Goal: Information Seeking & Learning: Compare options

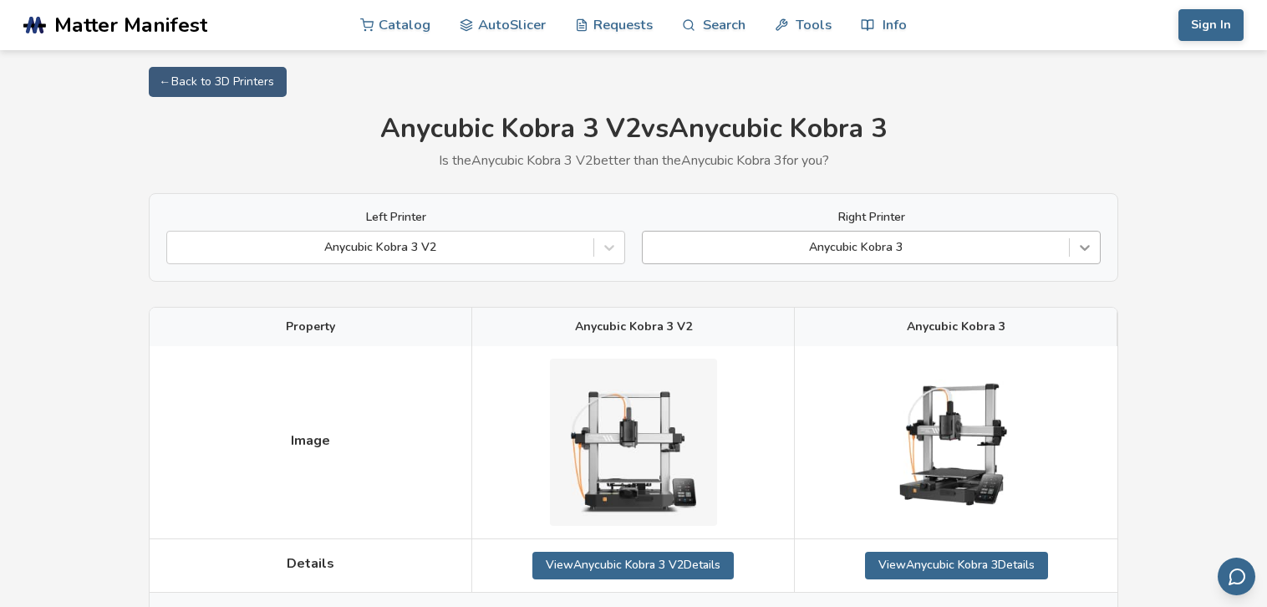
click at [1086, 246] on icon at bounding box center [1084, 247] width 17 height 17
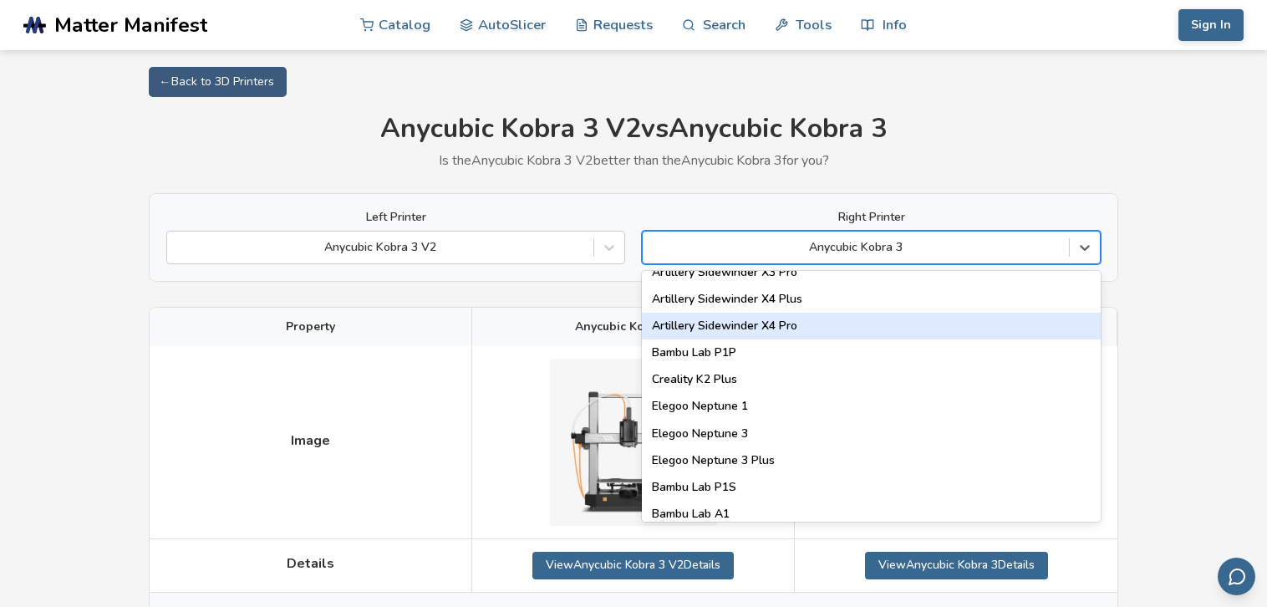
scroll to position [1059, 0]
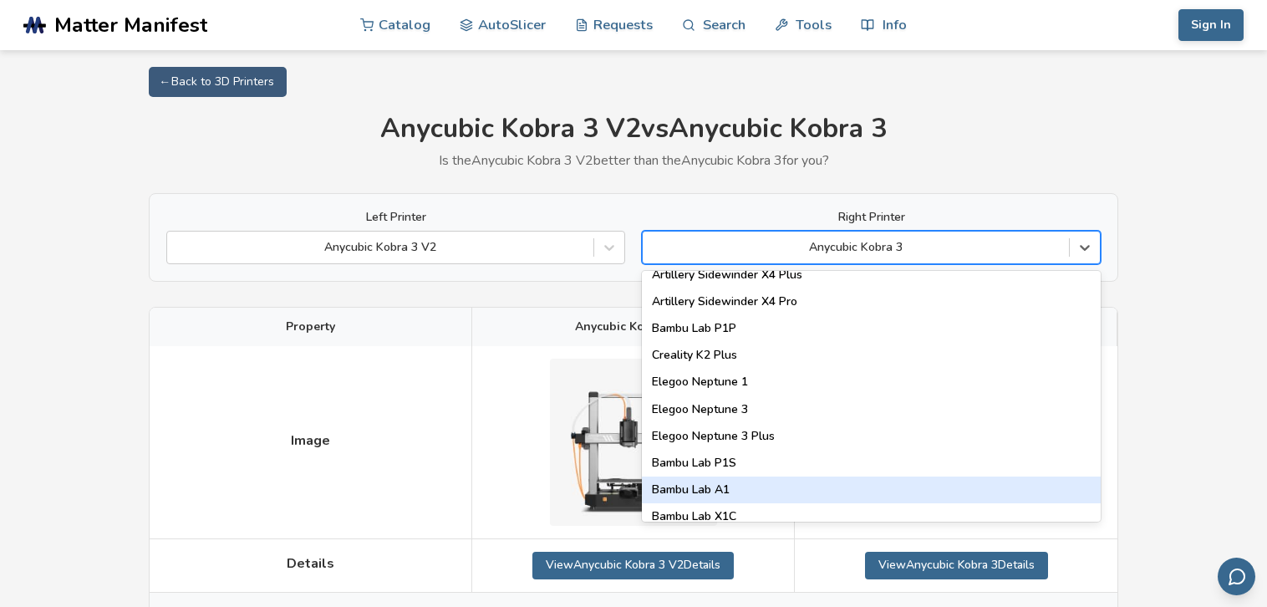
click at [796, 483] on div "Bambu Lab A1" at bounding box center [871, 489] width 459 height 27
click at [796, 483] on div at bounding box center [956, 442] width 322 height 193
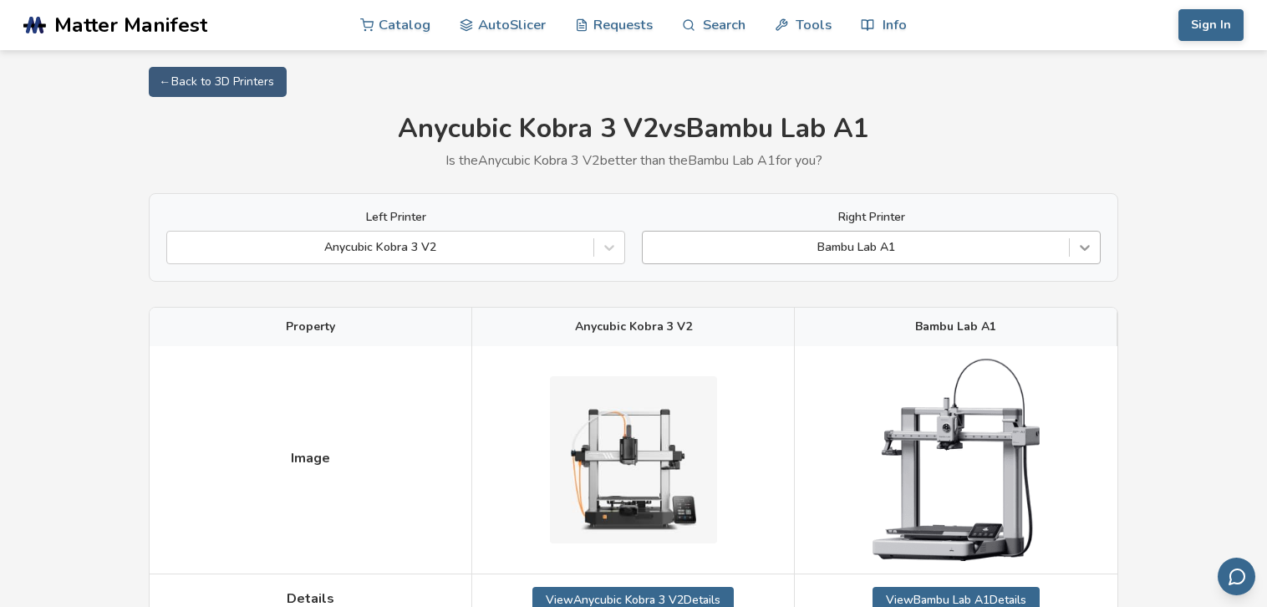
click at [1090, 246] on icon at bounding box center [1084, 247] width 17 height 17
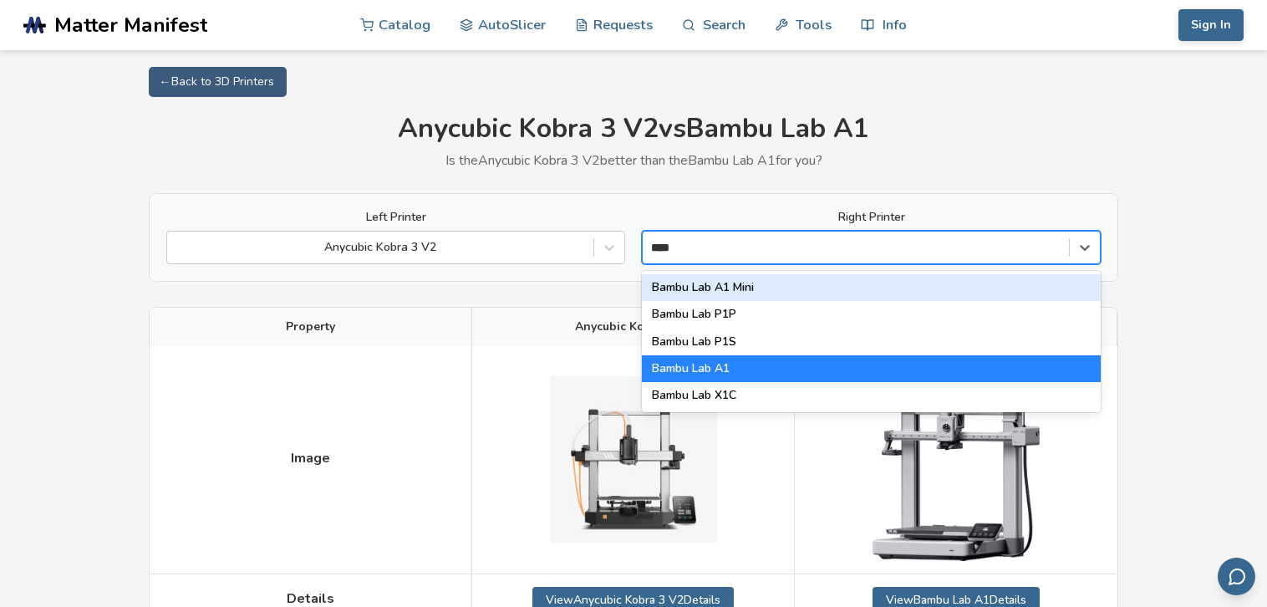
type input "*****"
click at [763, 283] on div "Bambu Lab A1 Mini" at bounding box center [871, 287] width 459 height 27
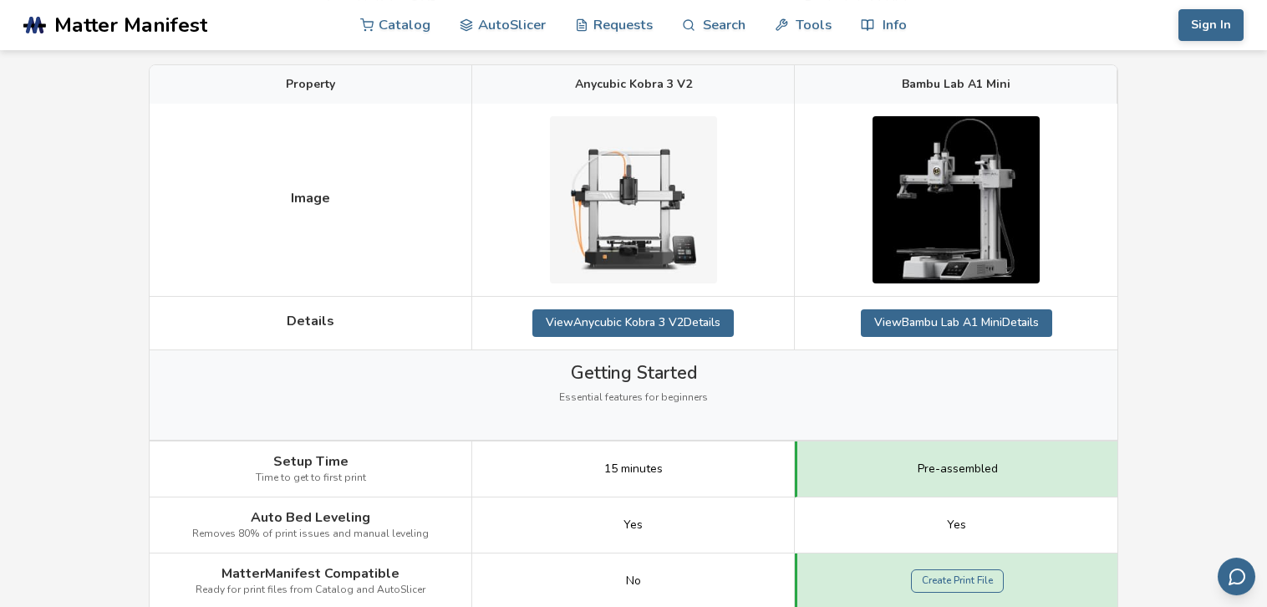
scroll to position [353, 0]
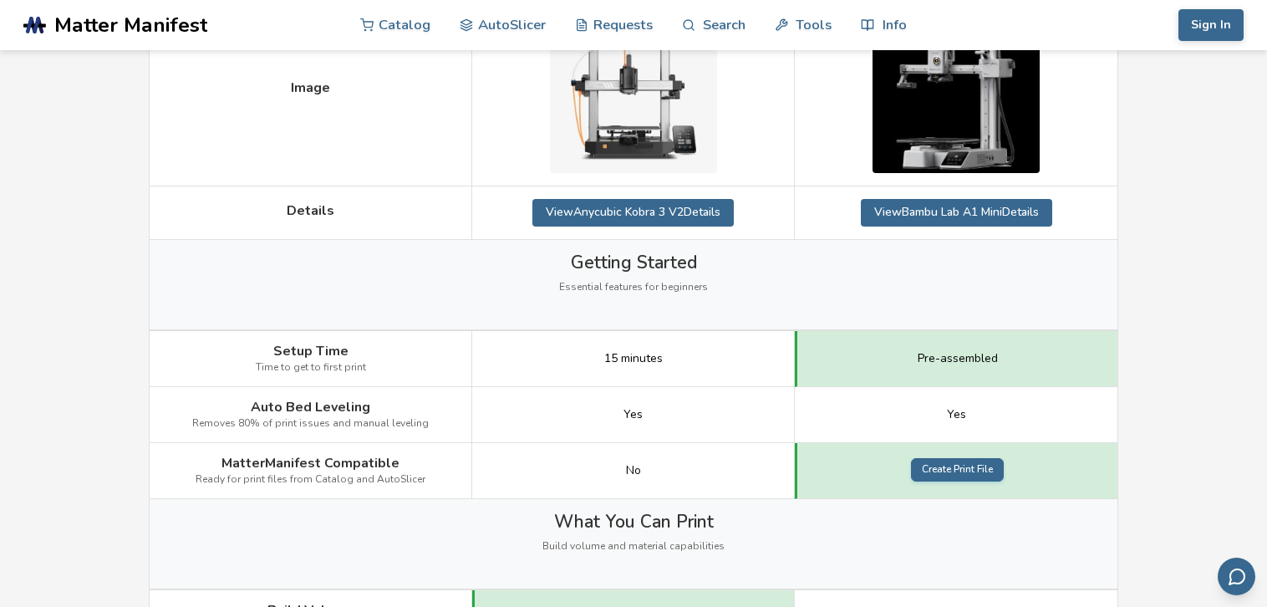
click at [963, 474] on link "Create Print File" at bounding box center [957, 469] width 93 height 23
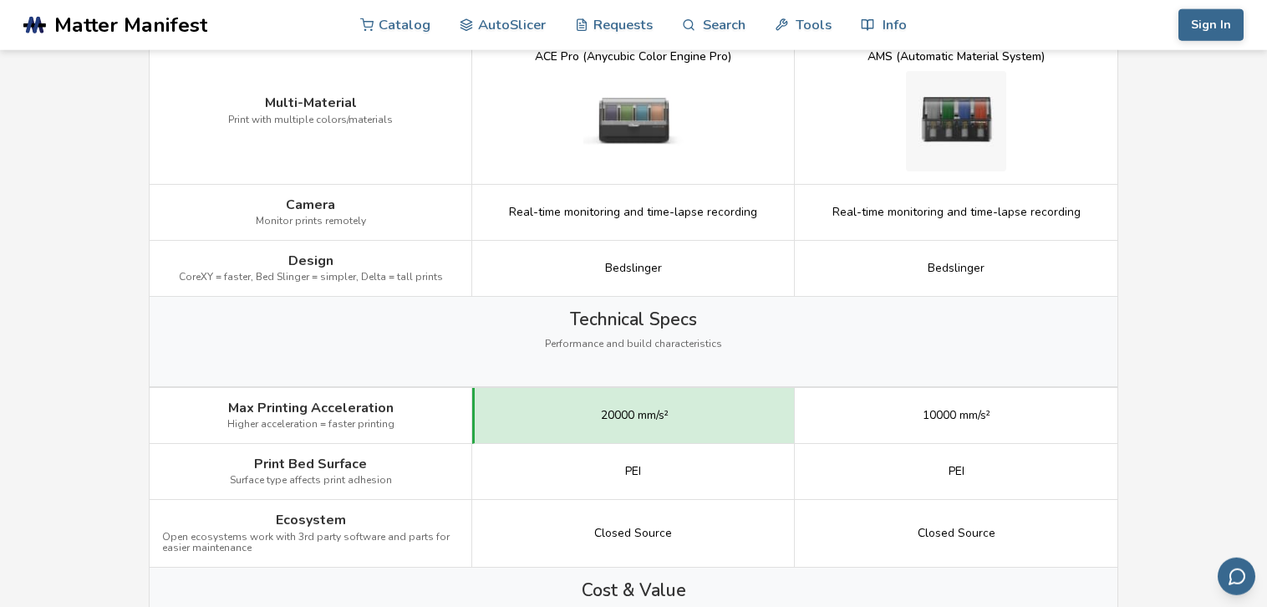
scroll to position [1941, 0]
drag, startPoint x: 927, startPoint y: 259, endPoint x: 986, endPoint y: 279, distance: 61.8
click at [986, 279] on div "Bedslinger" at bounding box center [956, 268] width 322 height 56
copy span "Bedslinger"
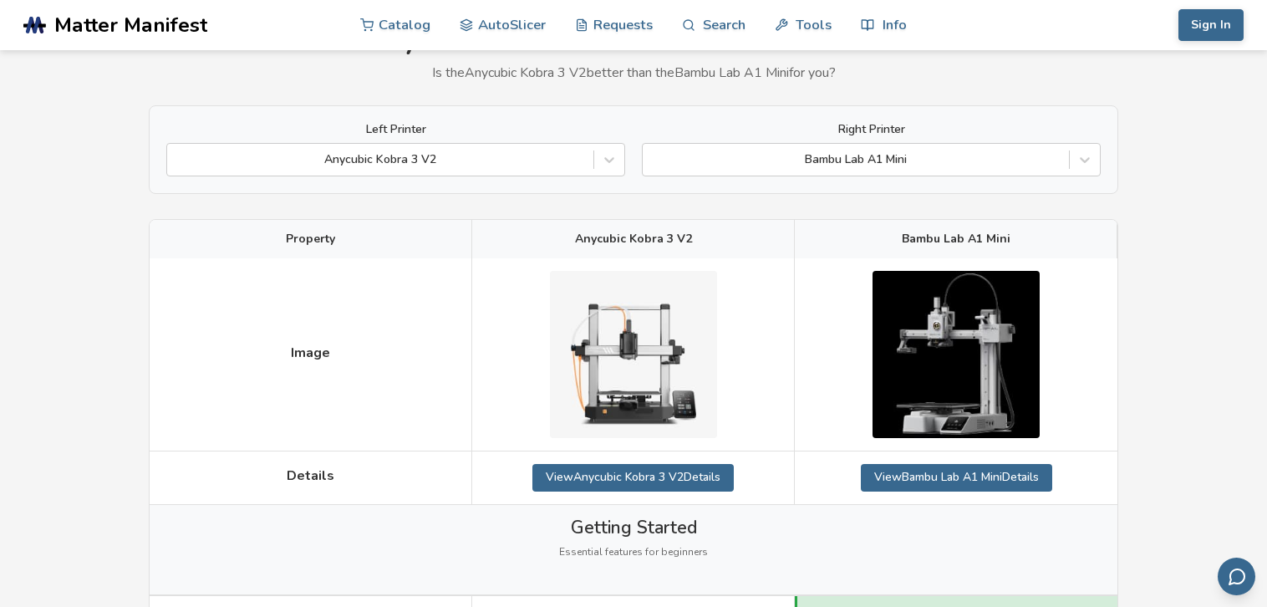
scroll to position [176, 0]
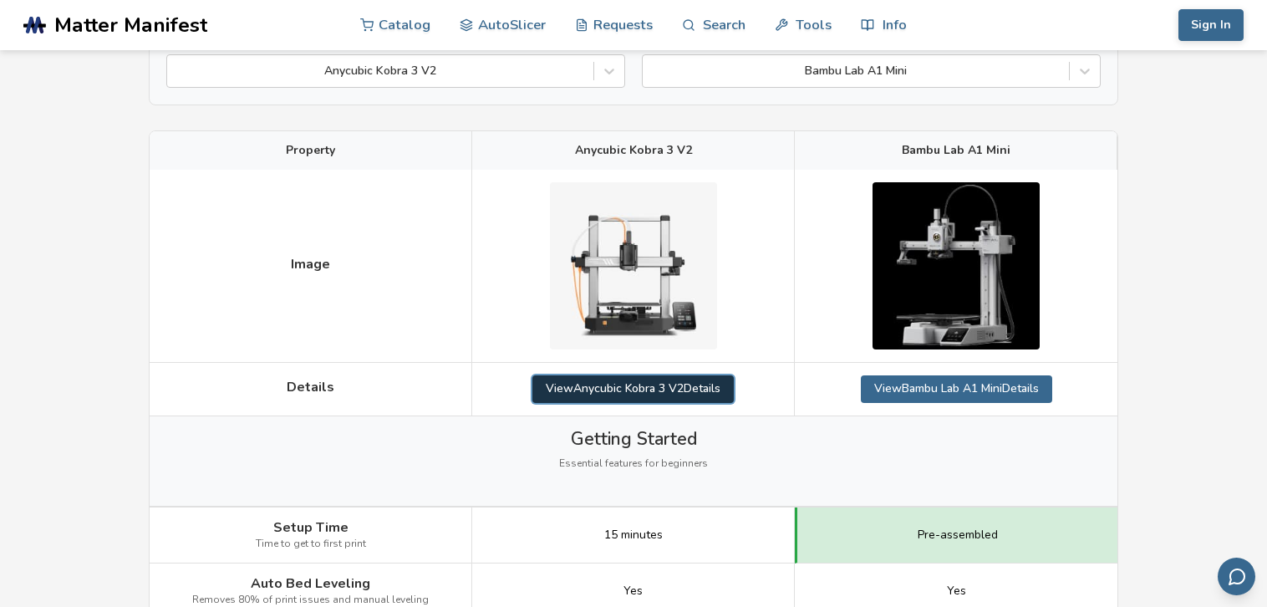
click at [675, 390] on link "View Anycubic Kobra 3 V2 Details" at bounding box center [632, 388] width 201 height 27
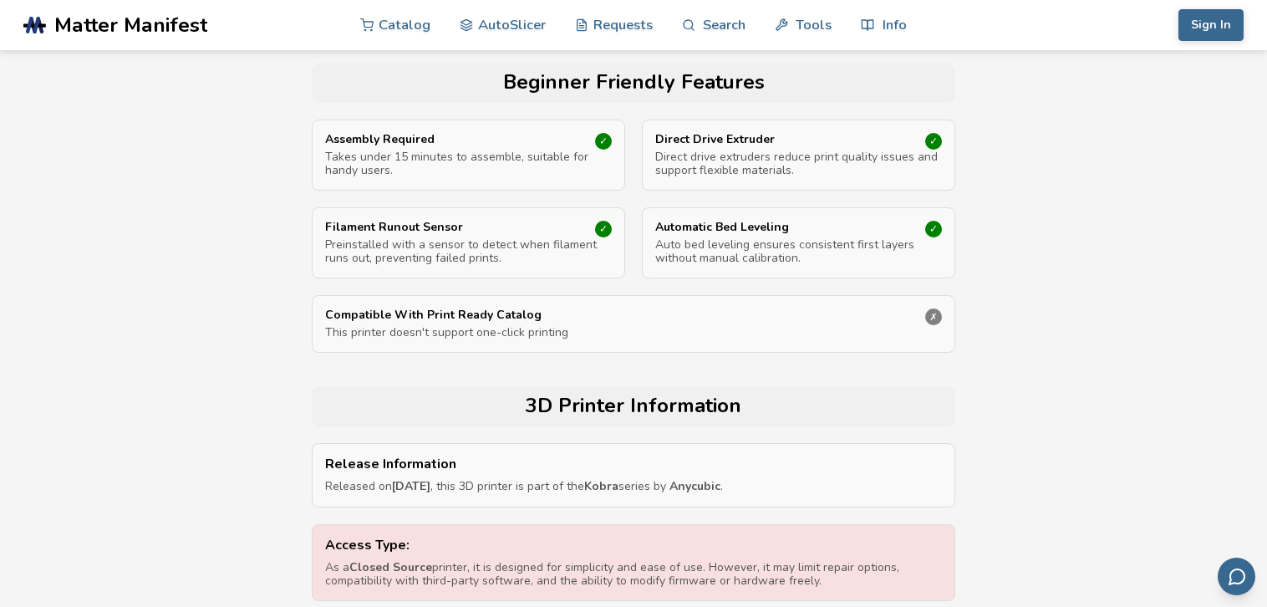
scroll to position [882, 0]
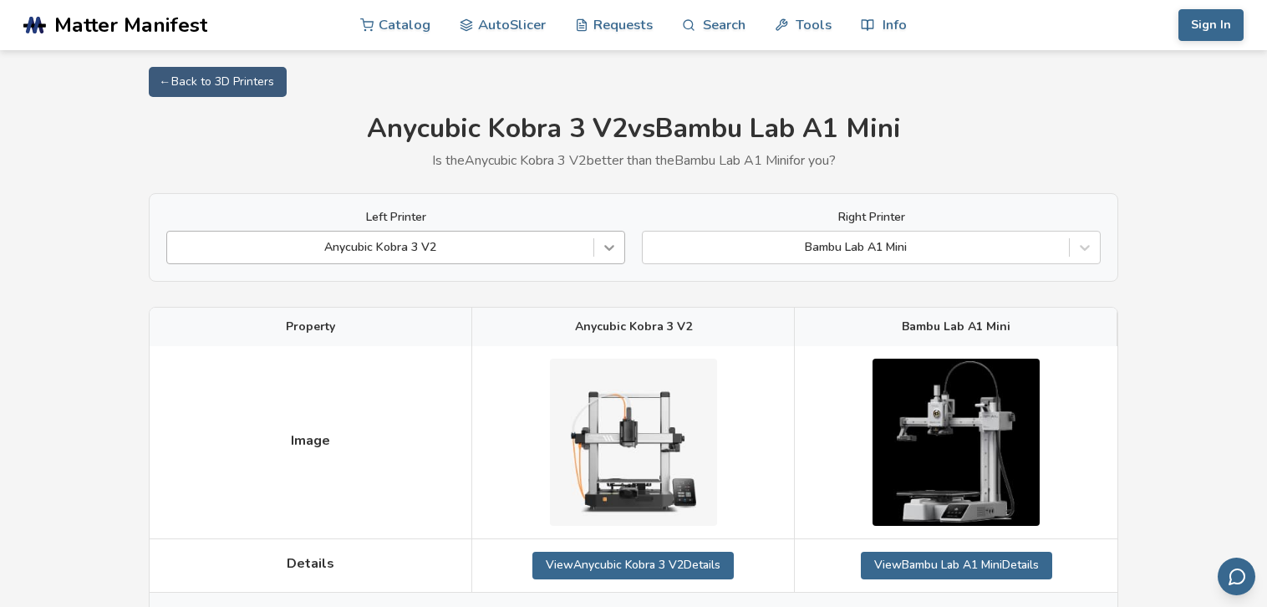
click at [607, 249] on icon at bounding box center [609, 249] width 10 height 6
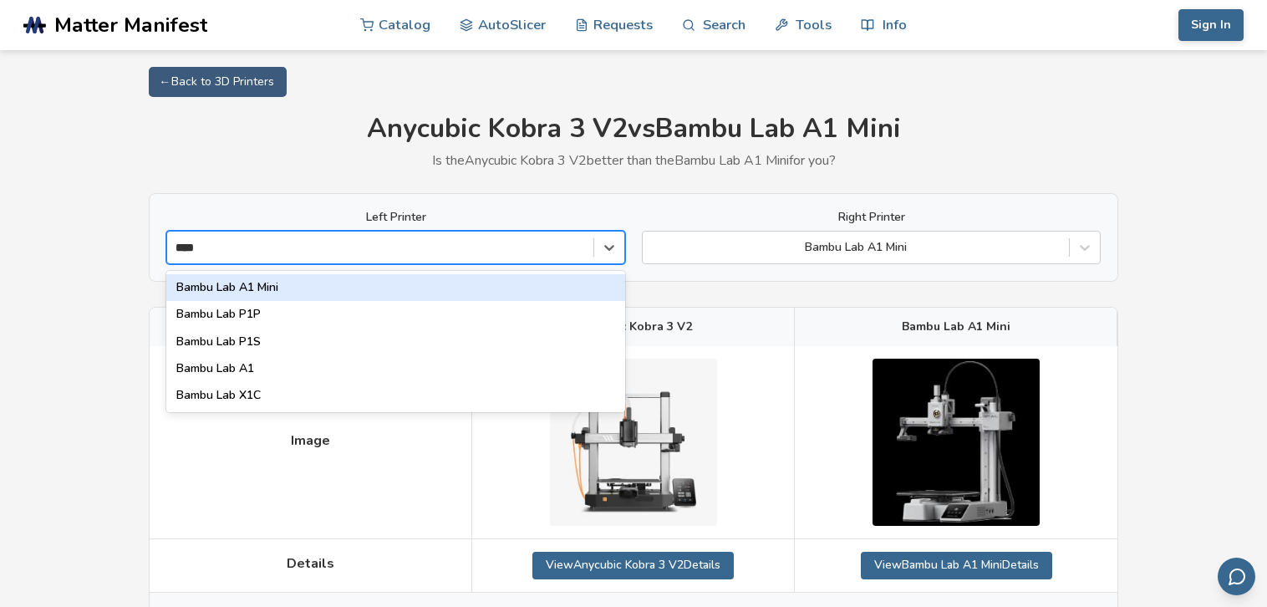
type input "*****"
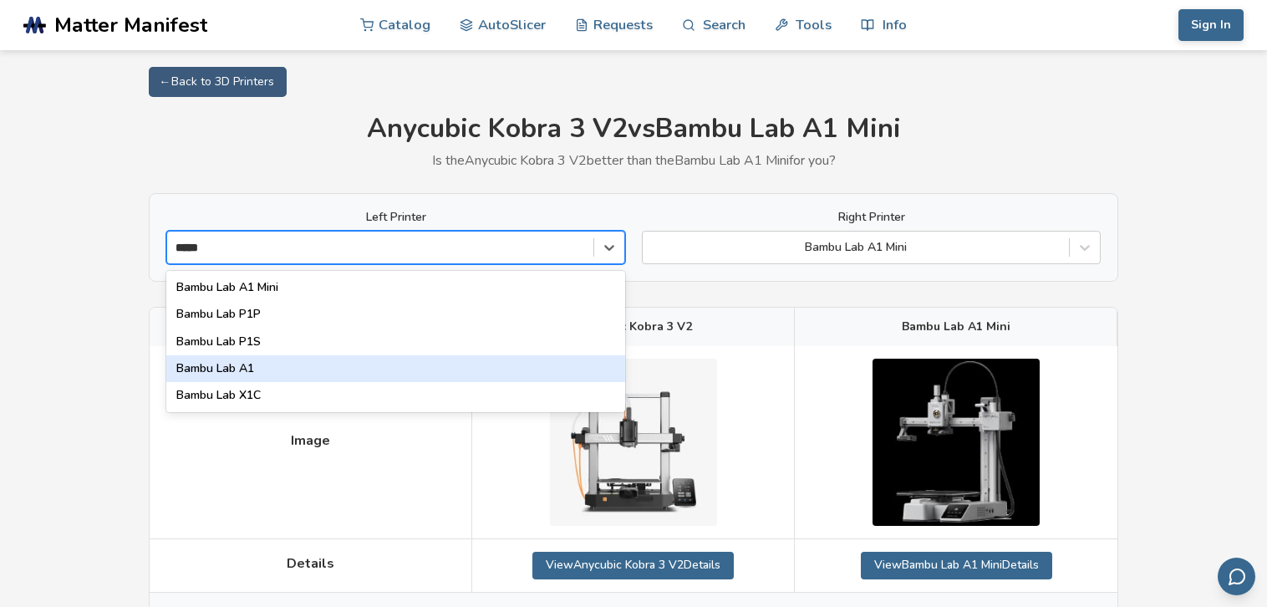
click at [326, 358] on div "Bambu Lab A1" at bounding box center [395, 368] width 459 height 27
